Goal: Use online tool/utility

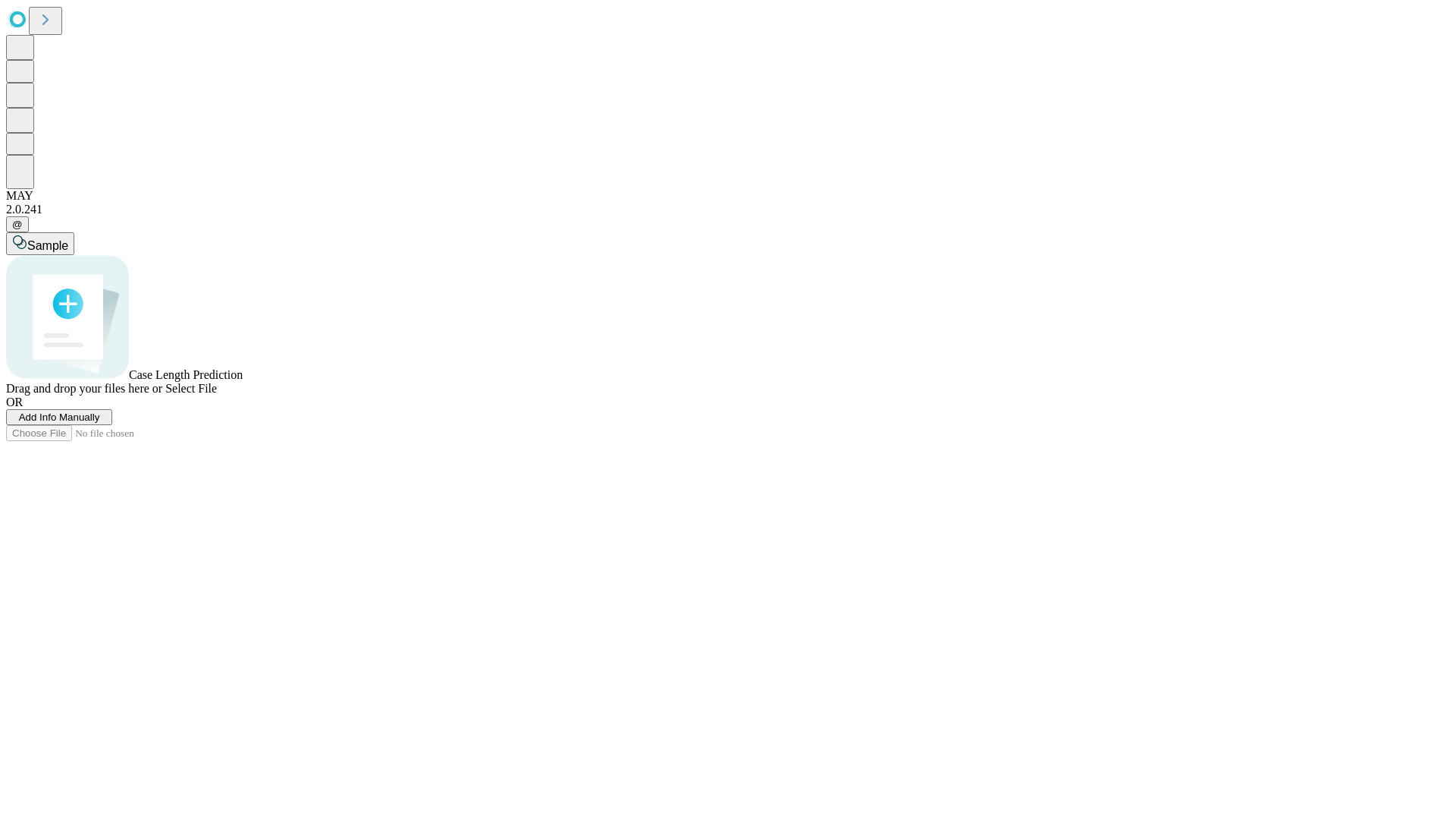
click at [217, 395] on span "Select File" at bounding box center [191, 388] width 52 height 13
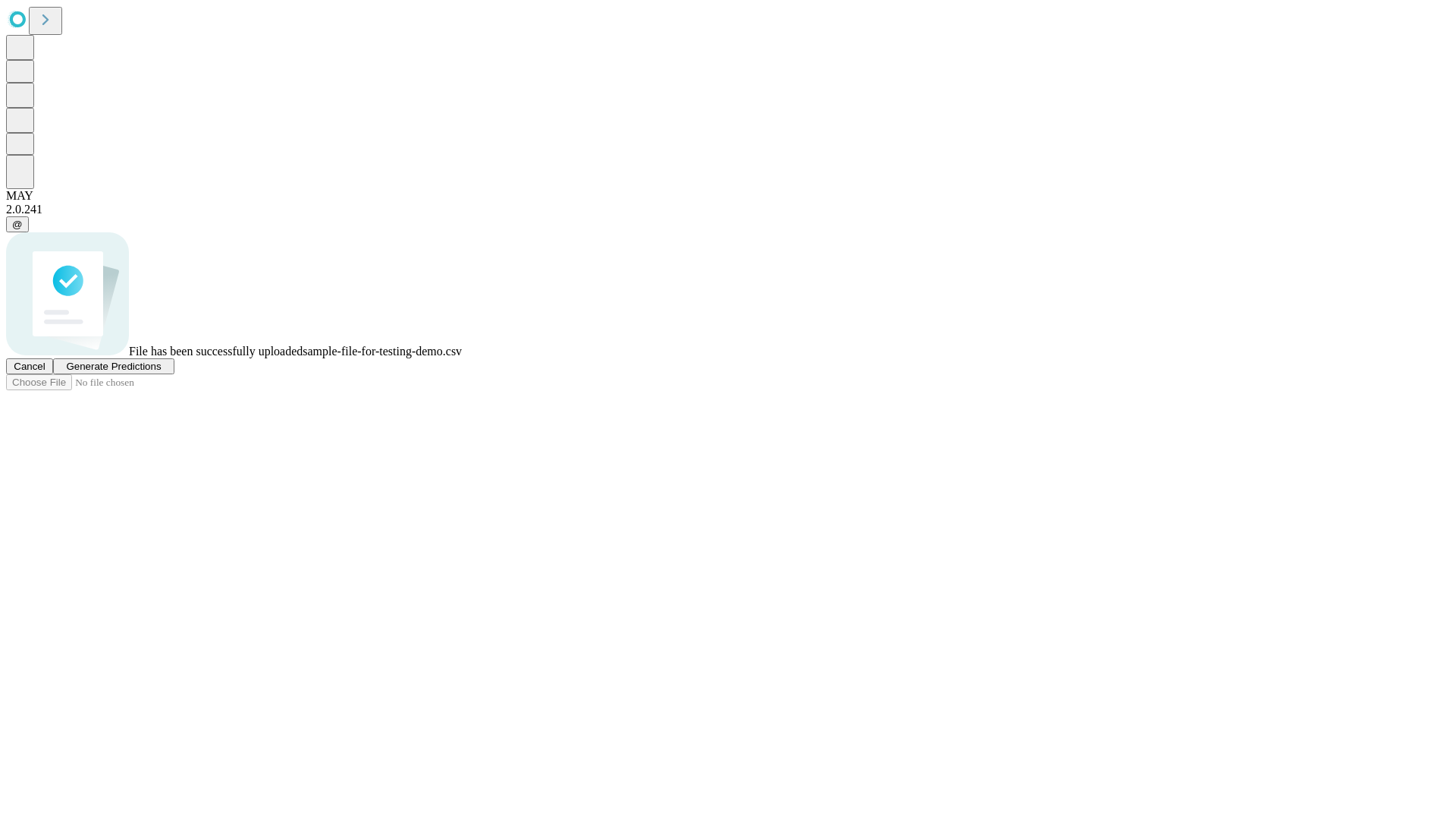
click at [161, 372] on span "Generate Predictions" at bounding box center [113, 366] width 95 height 11
